Goal: Find specific page/section: Find specific page/section

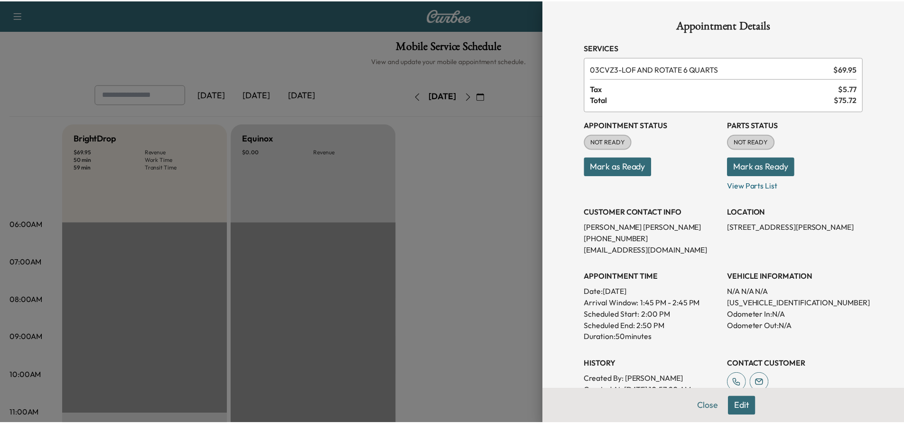
scroll to position [285, 0]
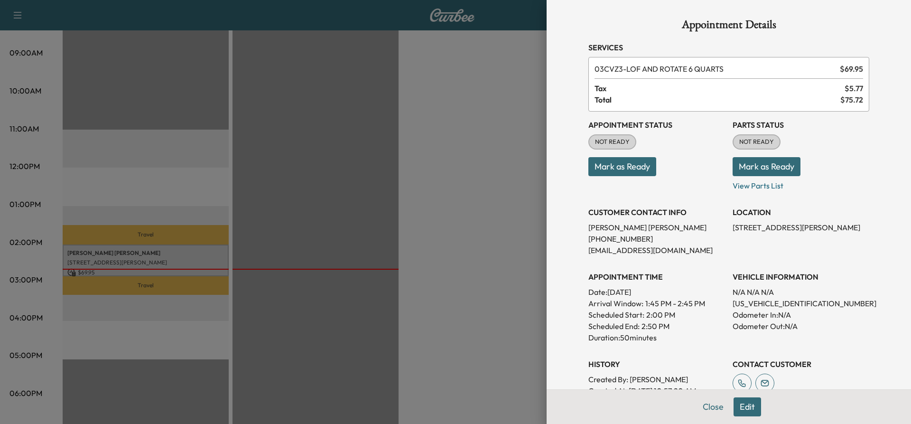
click at [505, 173] on div at bounding box center [455, 212] width 911 height 424
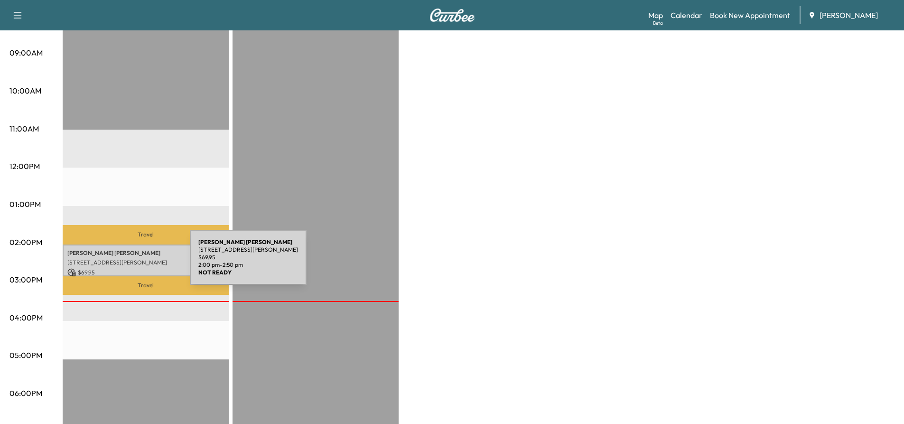
click at [119, 263] on div "[PERSON_NAME] [STREET_ADDRESS][PERSON_NAME] $ 69.95 2:00 pm - 2:50 pm" at bounding box center [146, 260] width 166 height 32
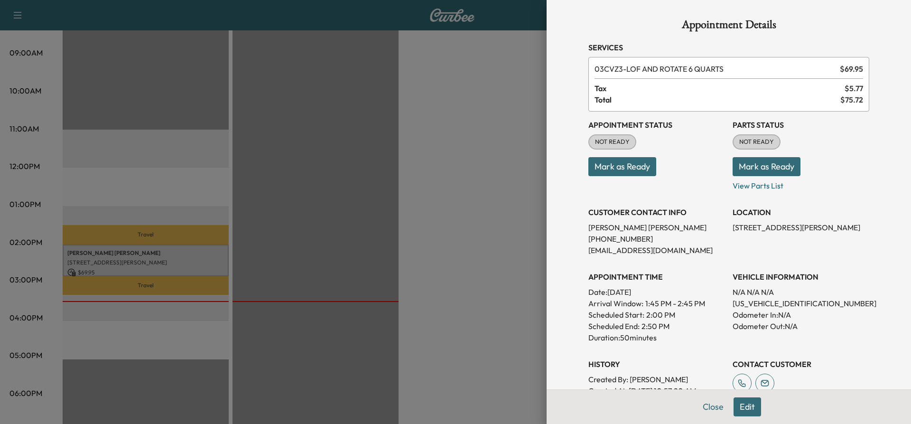
click at [492, 245] on div at bounding box center [455, 212] width 911 height 424
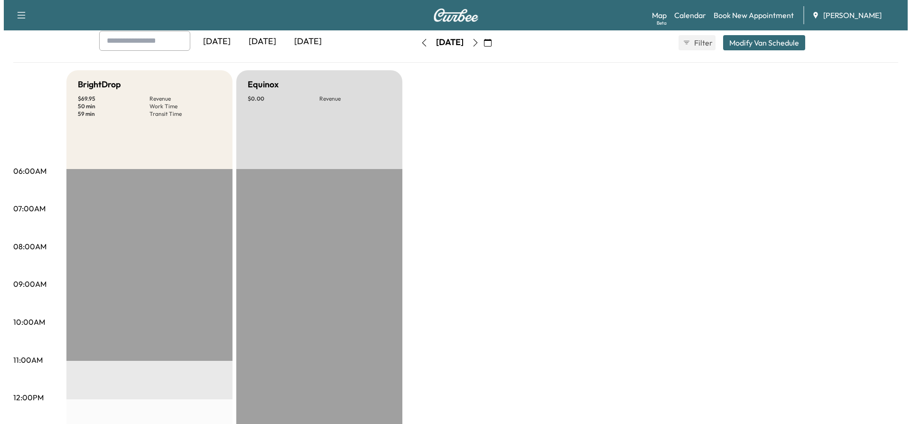
scroll to position [0, 0]
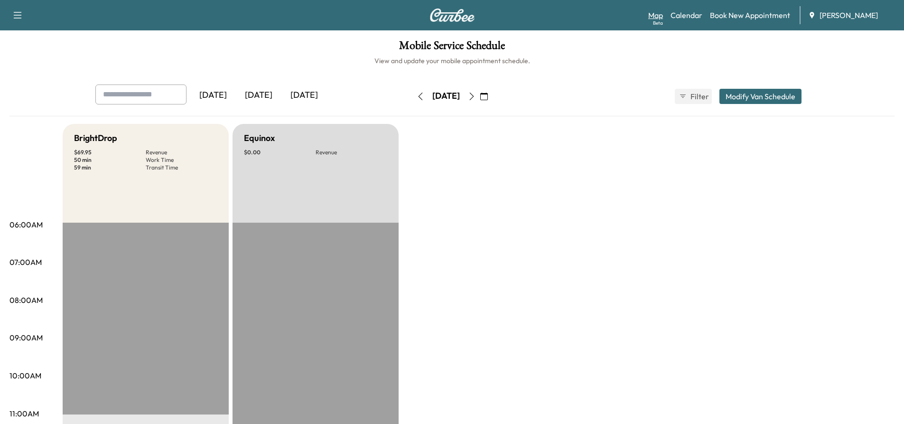
click at [659, 17] on link "Map Beta" at bounding box center [655, 14] width 15 height 11
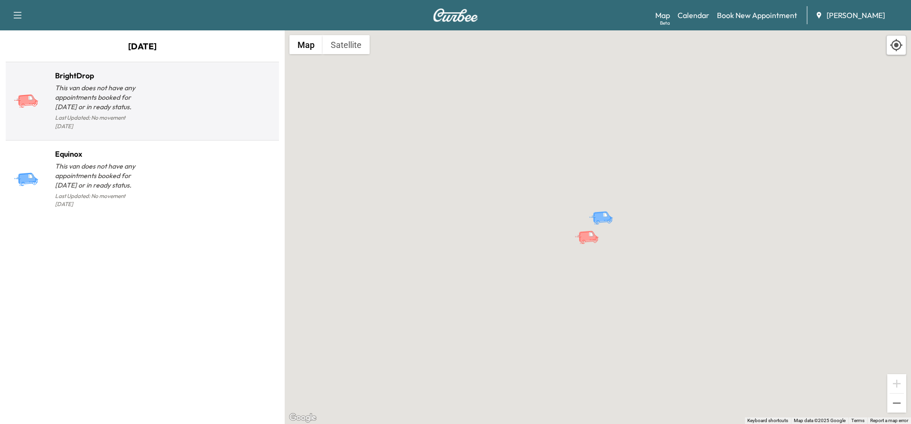
click at [122, 95] on p "This van does not have any appointments booked for [DATE] or in ready status." at bounding box center [98, 97] width 87 height 28
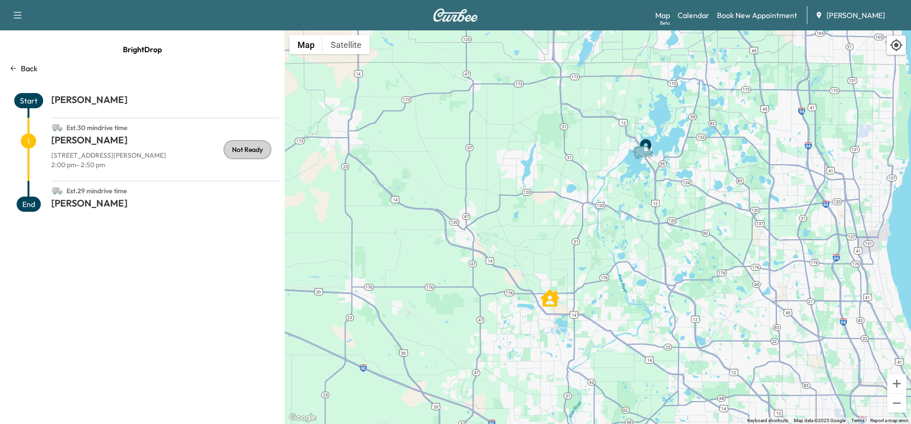
click at [645, 151] on icon "Van" at bounding box center [643, 150] width 19 height 11
